Goal: Book appointment/travel/reservation

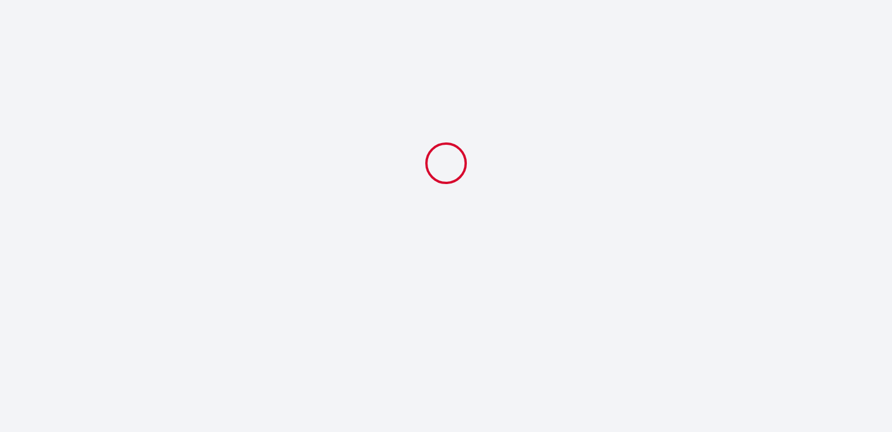
select select
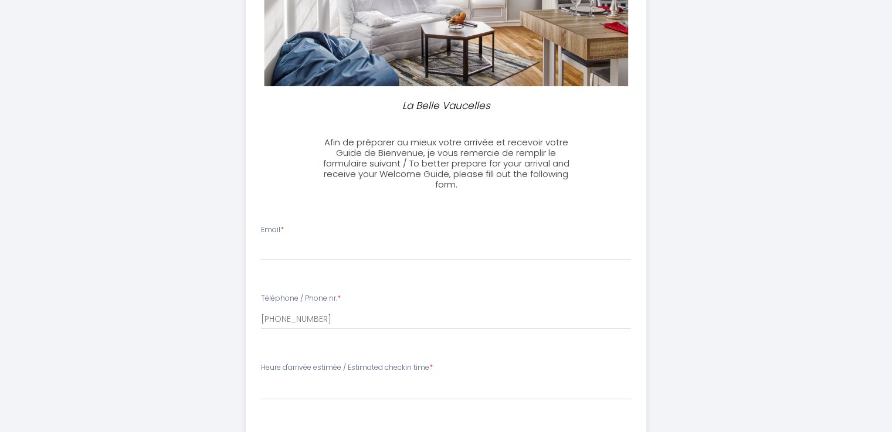
scroll to position [232, 0]
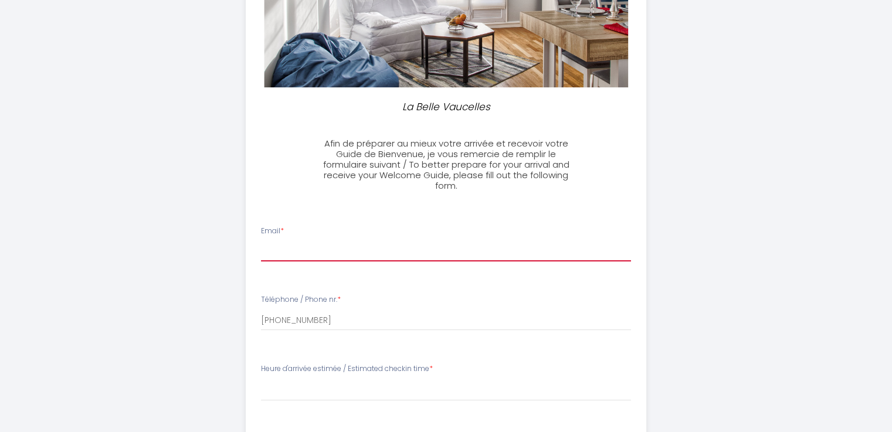
click at [326, 254] on input "Email *" at bounding box center [446, 251] width 370 height 21
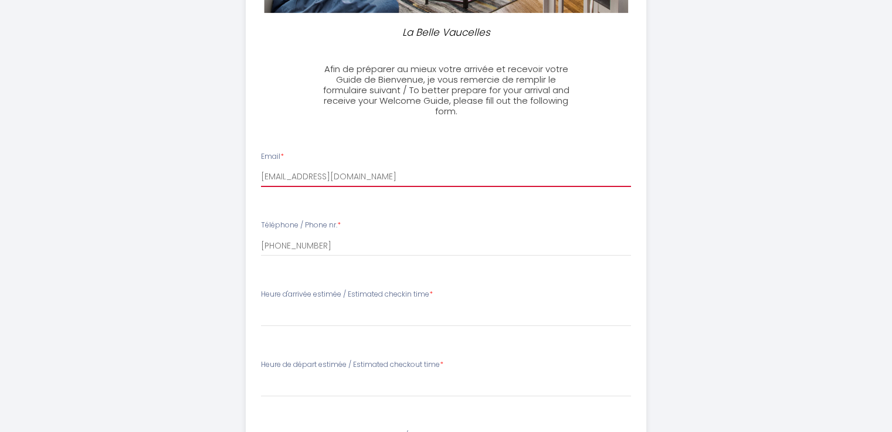
scroll to position [307, 0]
type input "[EMAIL_ADDRESS][DOMAIN_NAME]"
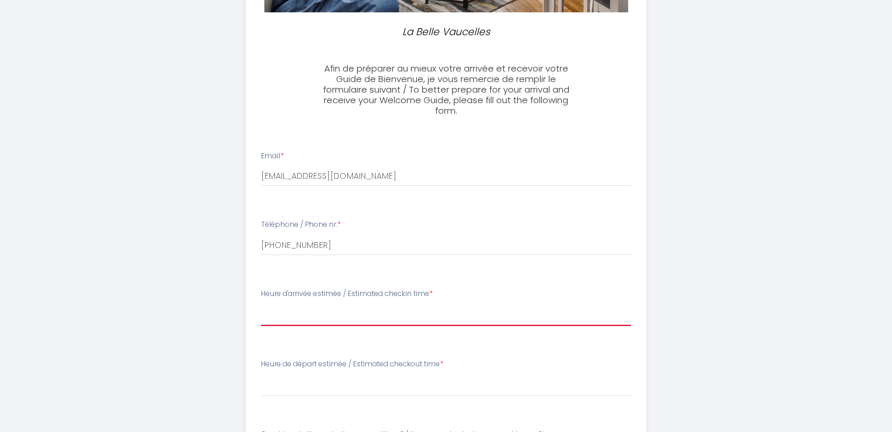
click at [304, 313] on select "17:00 17:30 18:00 18:30 19:00 19:30 20:00 20:30 21:00 21:30 22:00 22:30 23:00 2…" at bounding box center [446, 315] width 370 height 22
click at [225, 214] on div "La Belle Vaucelles Afin de préparer au mieux votre arrivée et recevoir votre Gu…" at bounding box center [446, 195] width 601 height 1004
click at [307, 318] on select "17:00 17:30 18:00 18:30 19:00 19:30 20:00 20:30 21:00 21:30 22:00 22:30 23:00 2…" at bounding box center [446, 315] width 370 height 22
select select "23:00"
click at [261, 304] on select "17:00 17:30 18:00 18:30 19:00 19:30 20:00 20:30 21:00 21:30 22:00 22:30 23:00 2…" at bounding box center [446, 315] width 370 height 22
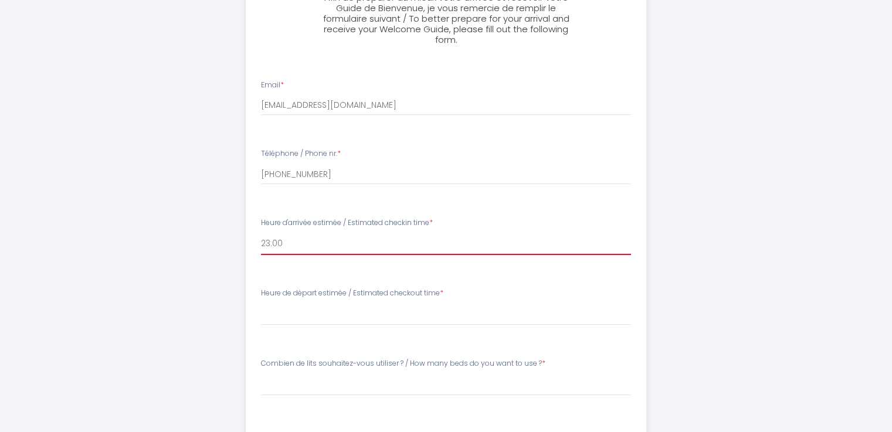
scroll to position [378, 0]
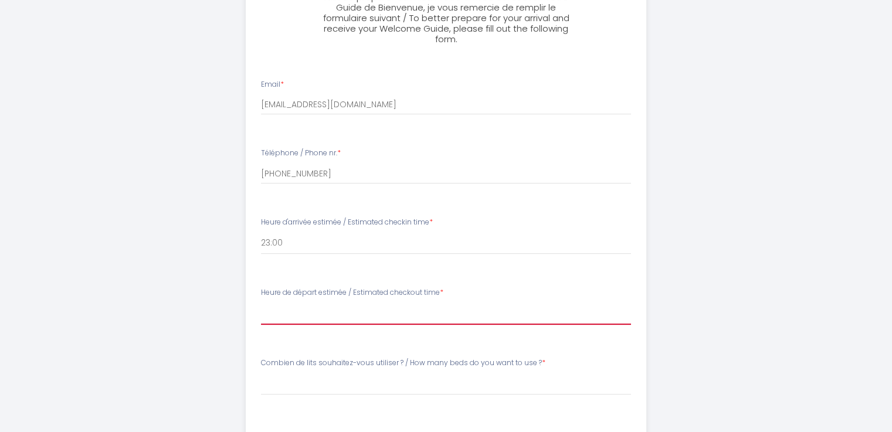
click at [302, 314] on select "00:00 00:30 01:00 01:30 02:00 02:30 03:00 03:30 04:00 04:30 05:00 05:30 06:00 0…" at bounding box center [446, 314] width 370 height 22
select select "11:00"
click at [261, 303] on select "00:00 00:30 01:00 01:30 02:00 02:30 03:00 03:30 04:00 04:30 05:00 05:30 06:00 0…" at bounding box center [446, 314] width 370 height 22
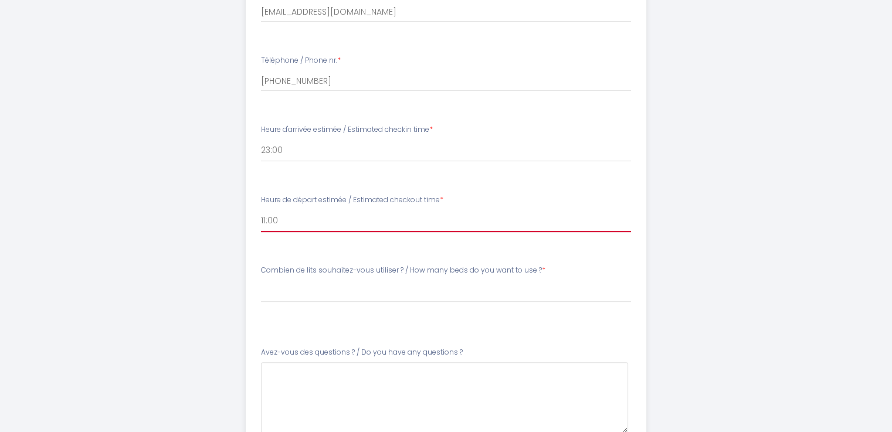
scroll to position [472, 0]
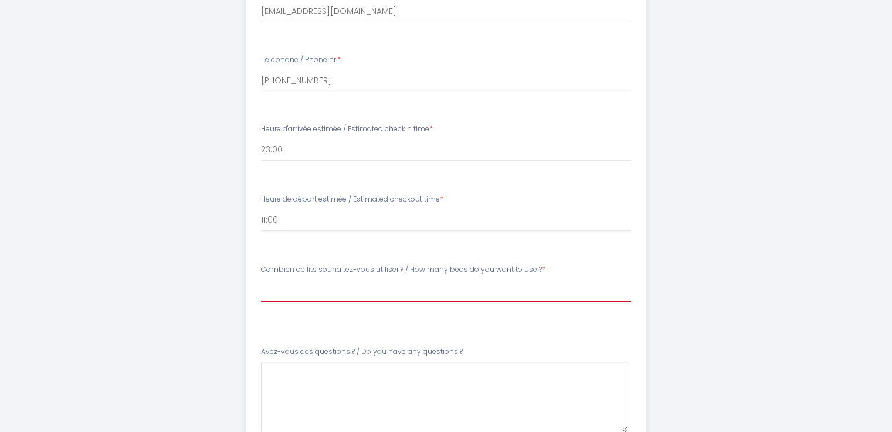
click at [312, 299] on select "[PERSON_NAME] de lits souhaitez-vous utiliser ? / How many beds do you want to …" at bounding box center [446, 291] width 370 height 22
select select "2 lits + canapé BZ / 2 beds + convertible sofa"
click at [261, 280] on select "[PERSON_NAME] de lits souhaitez-vous utiliser ? / How many beds do you want to …" at bounding box center [446, 291] width 370 height 22
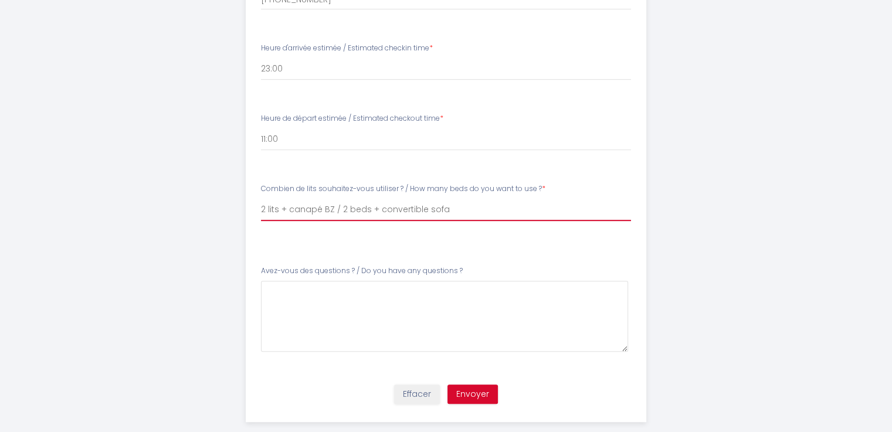
scroll to position [571, 0]
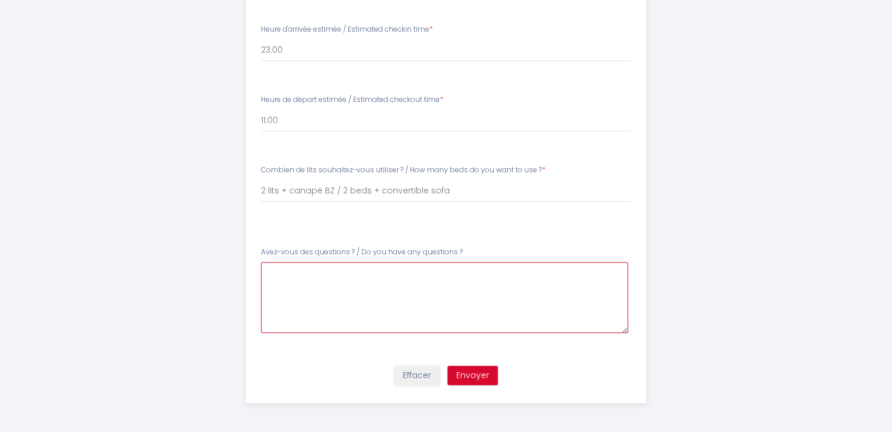
click at [295, 302] on \?5 at bounding box center [444, 297] width 367 height 71
click at [333, 279] on \?5 "Bonsoir, Nous sommes un [DEMOGRAPHIC_DATA]. Nous" at bounding box center [444, 297] width 367 height 71
click at [330, 281] on \?5 "Bonsoir, Nous sommes un [DEMOGRAPHIC_DATA]. Nous" at bounding box center [444, 297] width 367 height 71
drag, startPoint x: 330, startPoint y: 283, endPoint x: 531, endPoint y: 272, distance: 200.9
click at [531, 272] on \?5 "Bonsoir, Nous sommes groupe un [DEMOGRAPHIC_DATA]. Nous" at bounding box center [444, 297] width 367 height 71
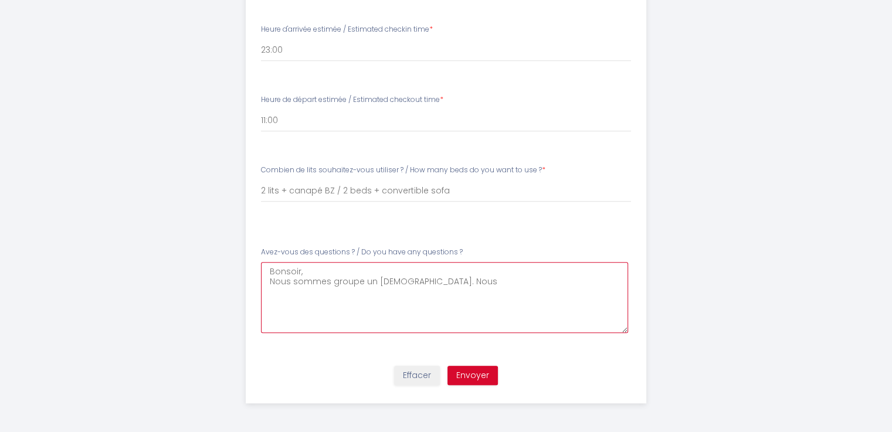
click at [495, 289] on \?5 "Bonsoir, Nous sommes groupe un [DEMOGRAPHIC_DATA]. Nous" at bounding box center [444, 297] width 367 height 71
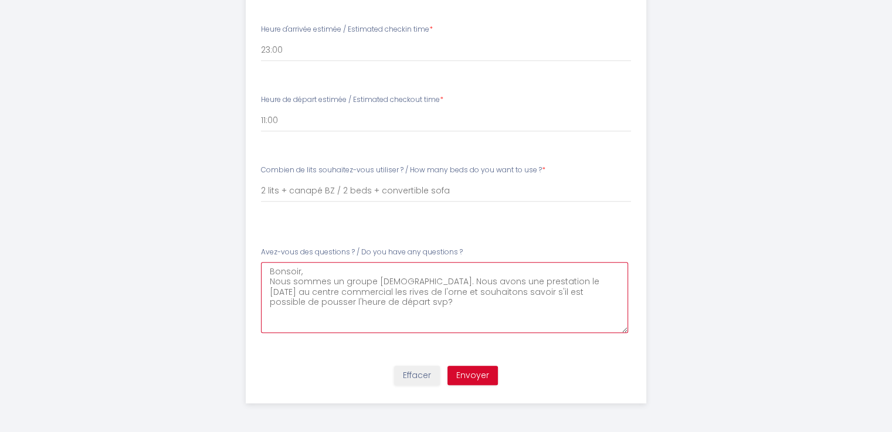
click at [398, 296] on \?5 "Bonsoir, Nous sommes un groupe [DEMOGRAPHIC_DATA]. Nous avons une prestation le…" at bounding box center [444, 297] width 367 height 71
click at [393, 296] on \?5 "Bonsoir, Nous sommes un groupe [DEMOGRAPHIC_DATA]. Nous avons une prestation le…" at bounding box center [444, 297] width 367 height 71
click at [386, 309] on \?5 "Bonsoir, Nous sommes un groupe [DEMOGRAPHIC_DATA]. Nous avons une prestation le…" at bounding box center [444, 297] width 367 height 71
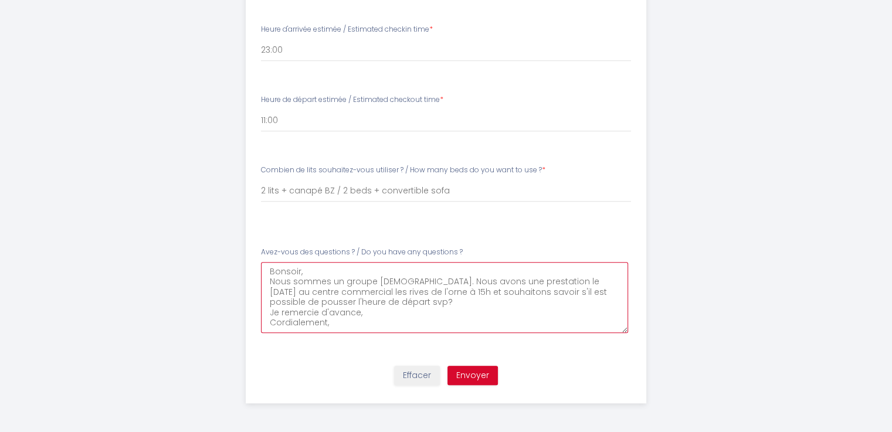
scroll to position [6, 0]
click at [368, 306] on \?5 "Bonsoir, Nous sommes un groupe [DEMOGRAPHIC_DATA]. Nous avons une prestation le…" at bounding box center [444, 297] width 367 height 71
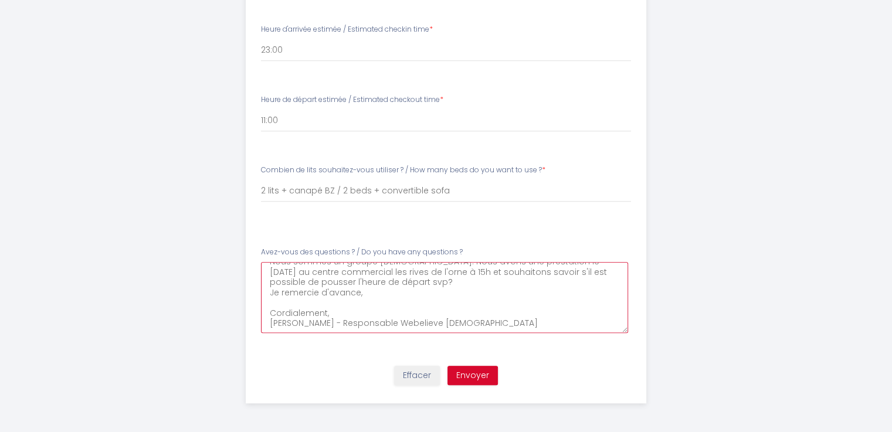
scroll to position [0, 0]
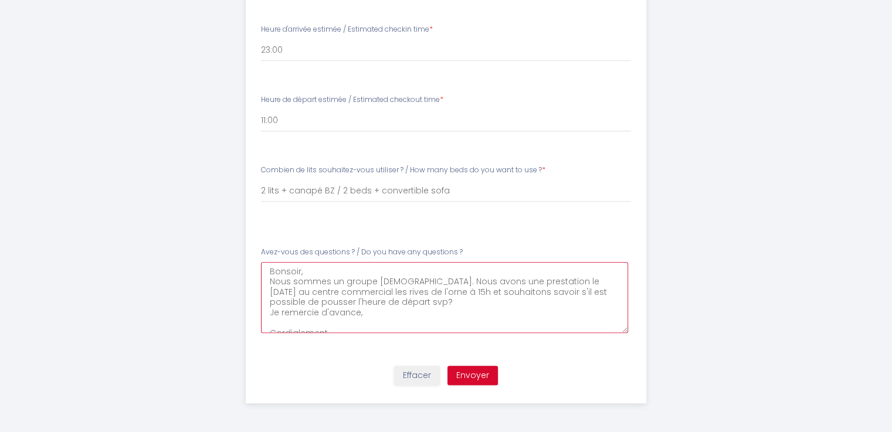
click at [338, 274] on \?5 "Bonsoir, Nous sommes un groupe [DEMOGRAPHIC_DATA]. Nous avons une prestation le…" at bounding box center [444, 297] width 367 height 71
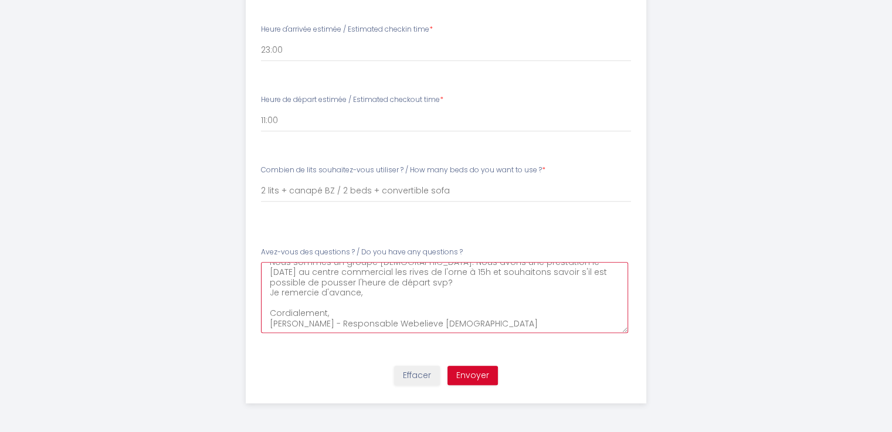
scroll to position [21, 0]
click at [401, 274] on \?5 "Bonsoir, Nous sommes un groupe [DEMOGRAPHIC_DATA]. Nous avons une prestation le…" at bounding box center [444, 297] width 367 height 71
click at [398, 309] on \?5 "Bonsoir, Nous sommes un groupe [DEMOGRAPHIC_DATA]. Nous avons une prestation le…" at bounding box center [444, 297] width 367 height 71
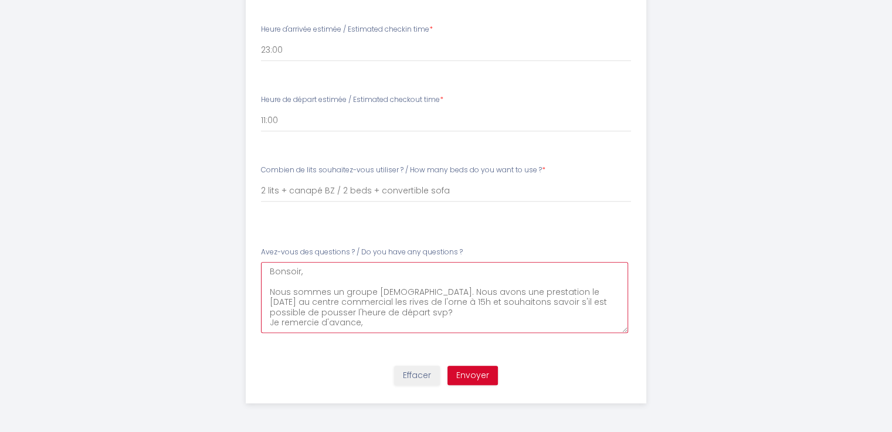
click at [402, 294] on \?5 "Bonsoir, Nous sommes un groupe [DEMOGRAPHIC_DATA]. Nous avons une prestation le…" at bounding box center [444, 297] width 367 height 71
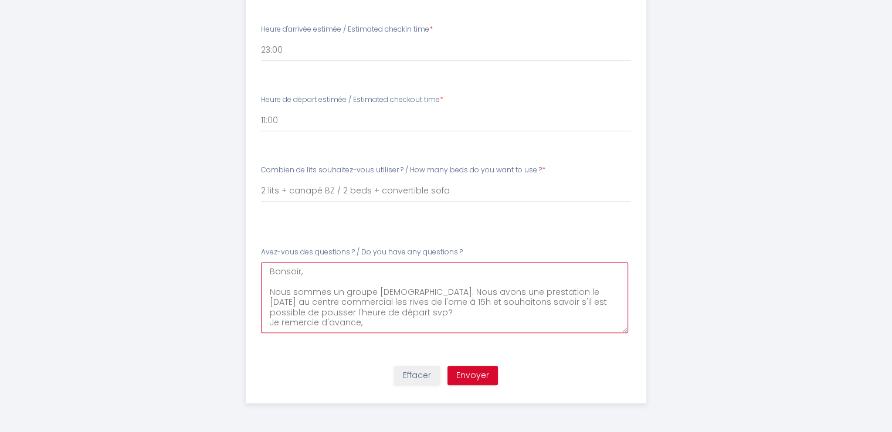
click at [402, 294] on \?5 "Bonsoir, Nous sommes un groupe [DEMOGRAPHIC_DATA]. Nous avons une prestation le…" at bounding box center [444, 297] width 367 height 71
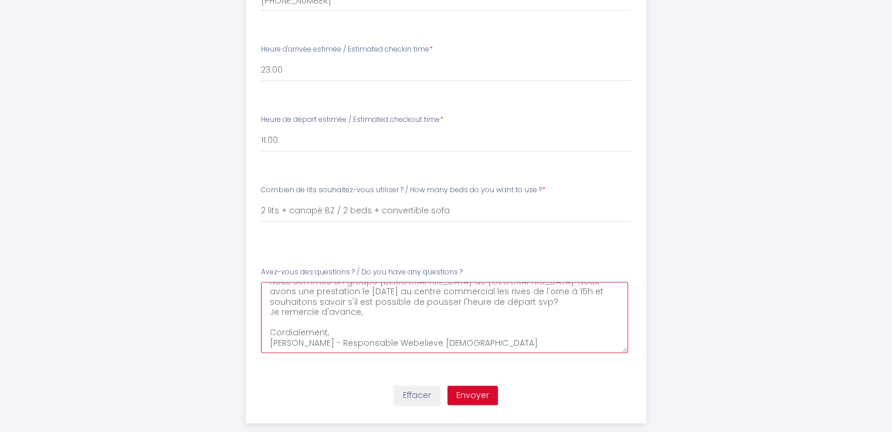
scroll to position [571, 0]
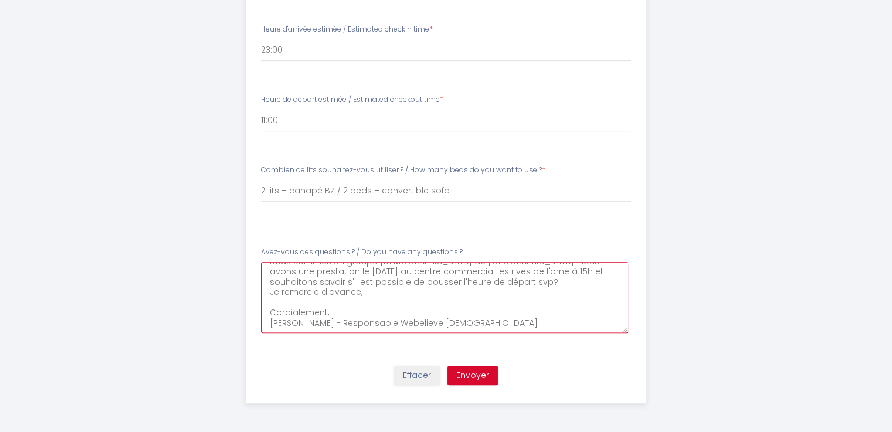
type \?5 "Bonsoir, Nous sommes un groupe [DEMOGRAPHIC_DATA] de [GEOGRAPHIC_DATA]. Nous av…"
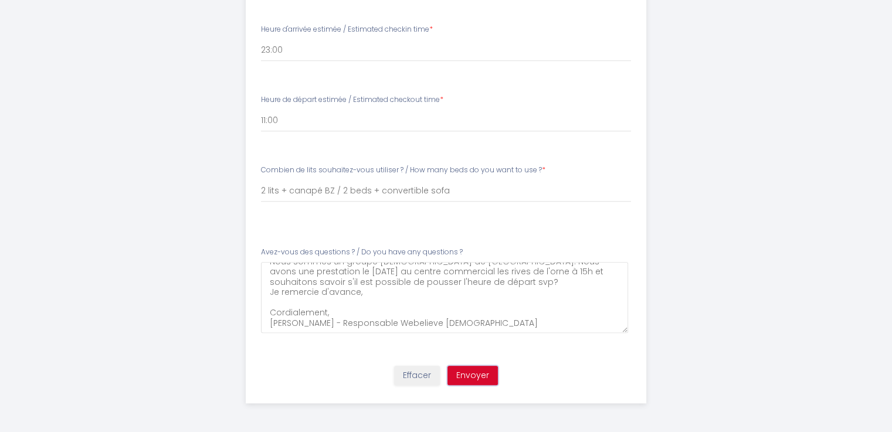
click at [486, 380] on button "Envoyer" at bounding box center [473, 376] width 50 height 20
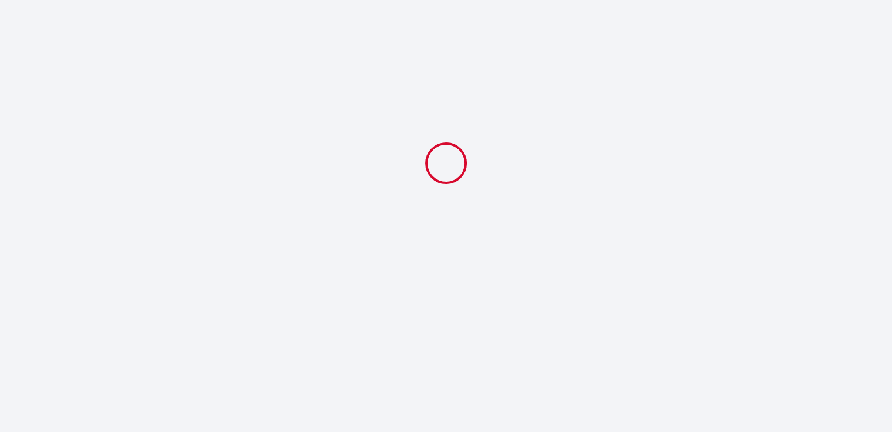
scroll to position [0, 0]
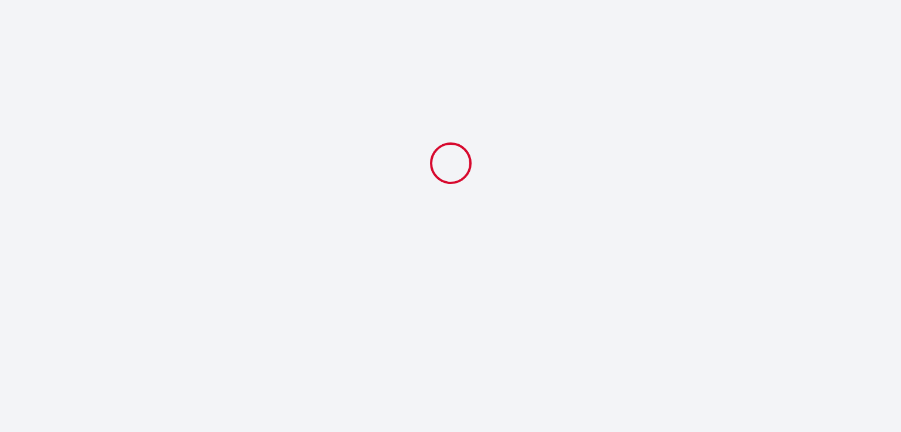
select select "23:00"
select select "11:00"
select select "2 lits + canapé BZ / 2 beds + convertible sofa"
